Goal: Navigation & Orientation: Find specific page/section

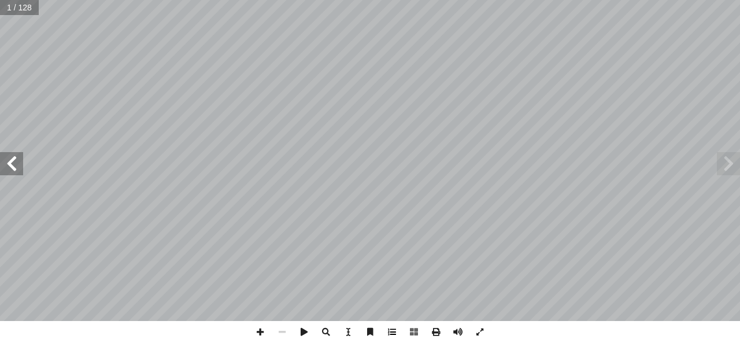
click at [394, 331] on span at bounding box center [392, 332] width 22 height 22
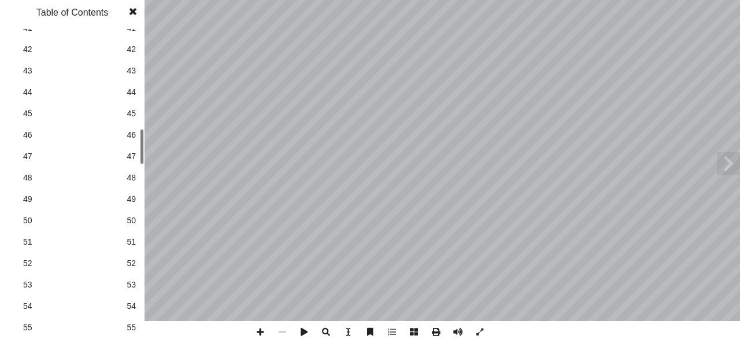
click at [129, 173] on span "48" at bounding box center [131, 178] width 9 height 12
click at [133, 47] on span "42" at bounding box center [131, 49] width 9 height 12
click at [132, 14] on span at bounding box center [133, 11] width 21 height 23
